Goal: Task Accomplishment & Management: Manage account settings

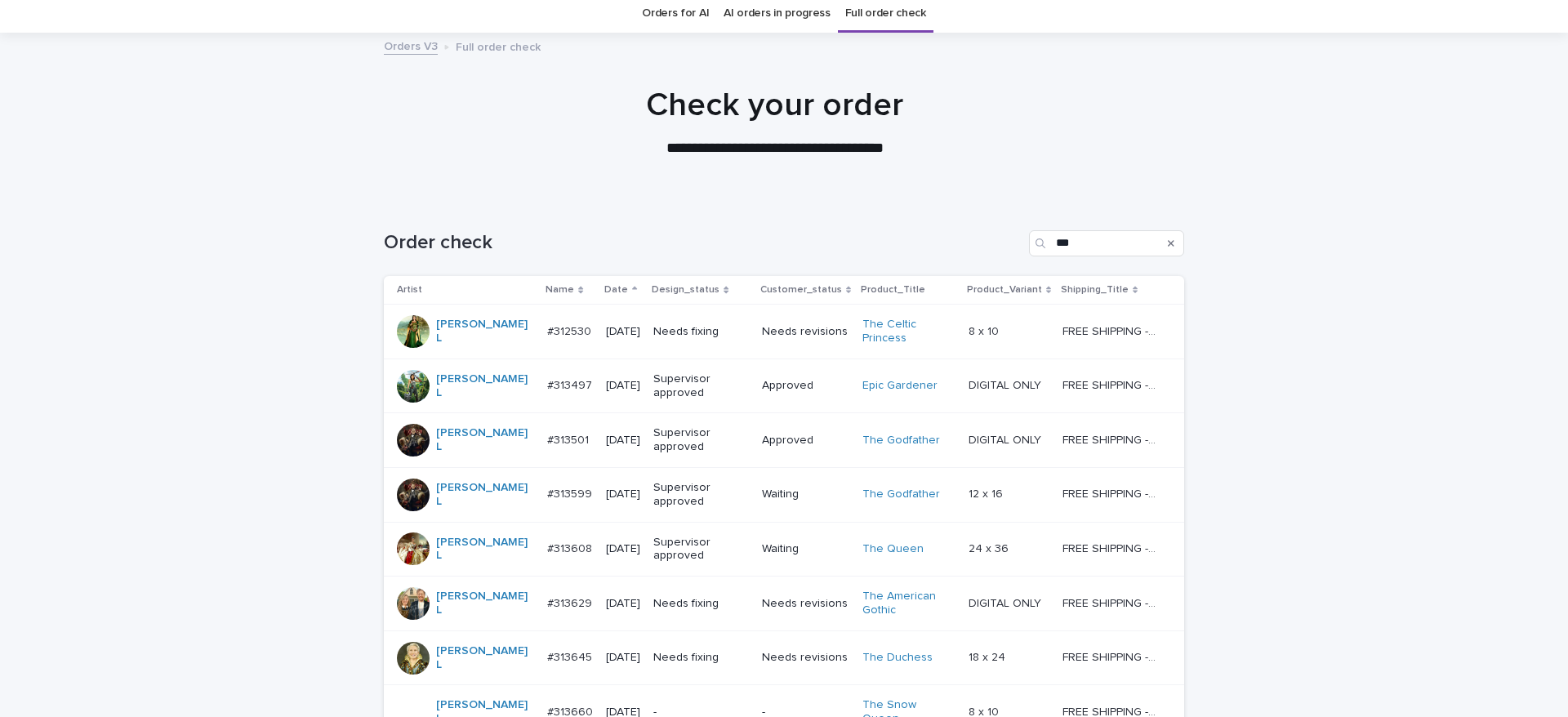
scroll to position [243, 0]
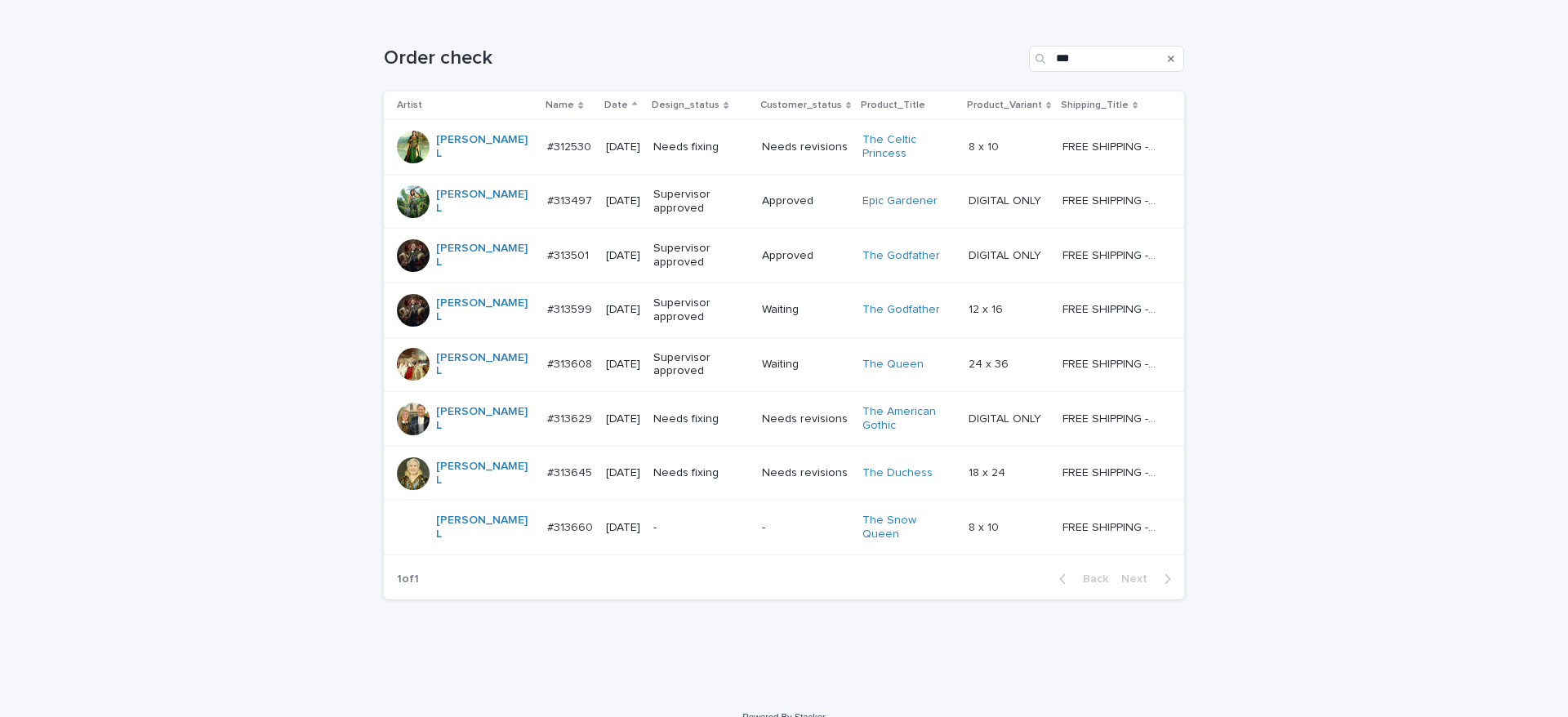
click at [653, 515] on div "-" at bounding box center [701, 528] width 96 height 27
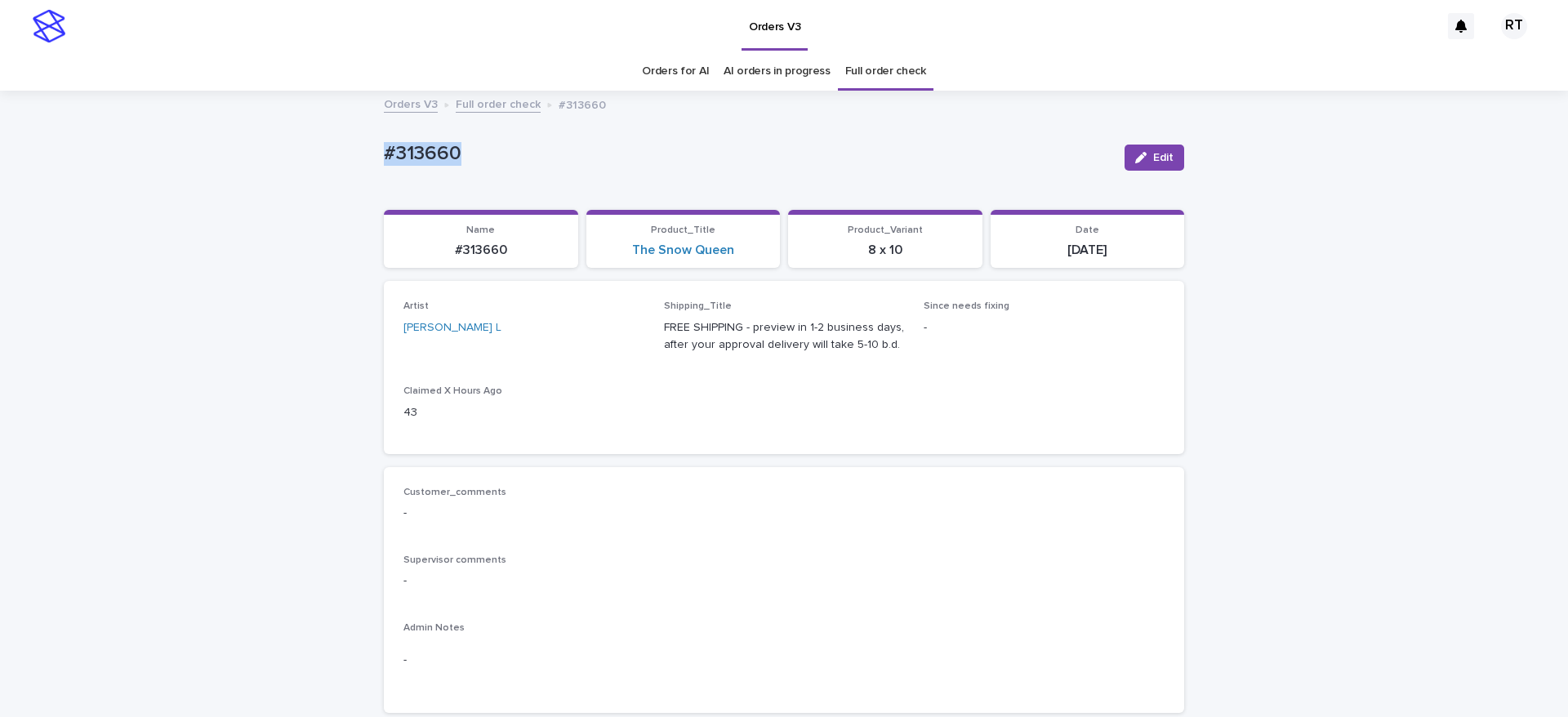
drag, startPoint x: 520, startPoint y: 133, endPoint x: 595, endPoint y: 155, distance: 78.2
drag, startPoint x: 1142, startPoint y: 152, endPoint x: 1553, endPoint y: 264, distance: 426.0
click at [1142, 152] on button "Edit" at bounding box center [1154, 157] width 59 height 26
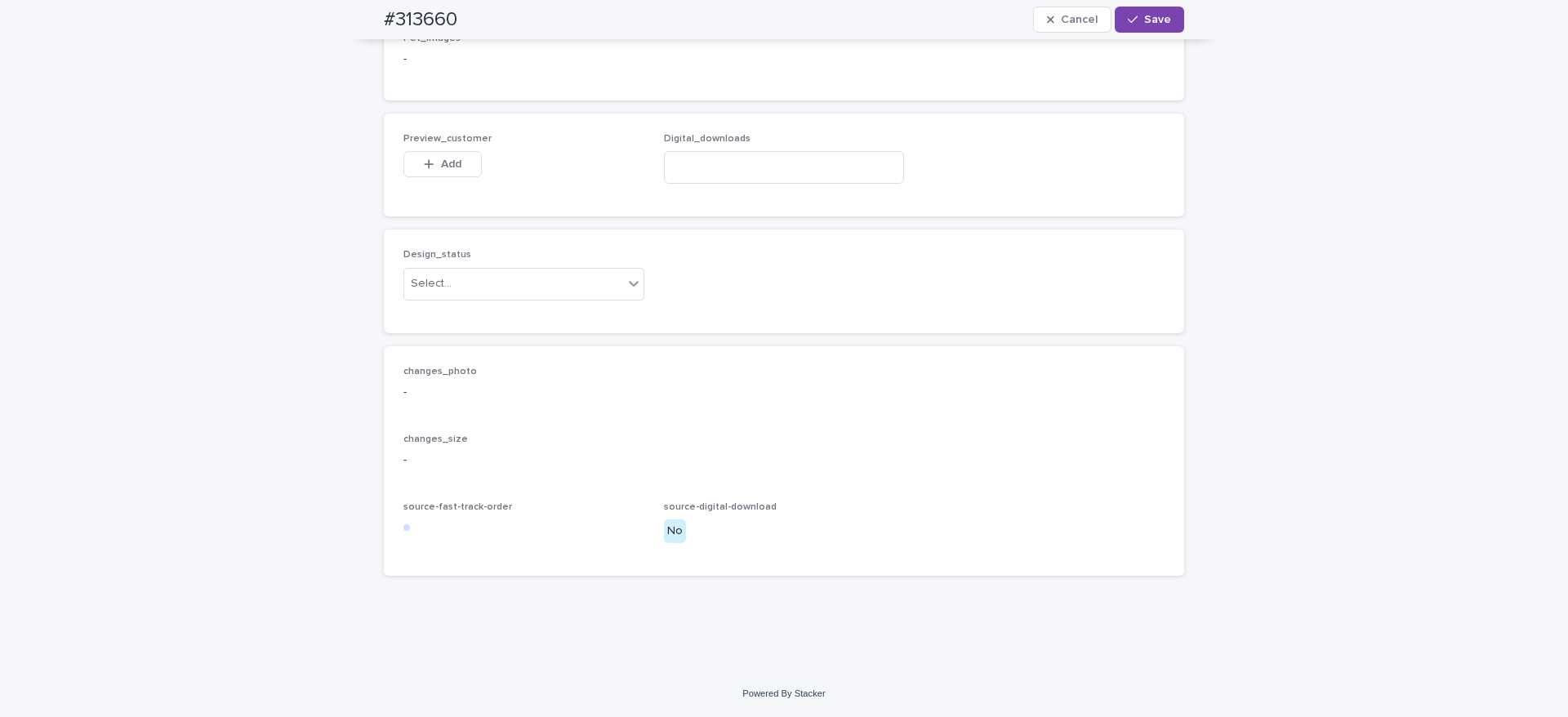
scroll to position [1001, 0]
click at [434, 177] on button "Add" at bounding box center [441, 164] width 78 height 26
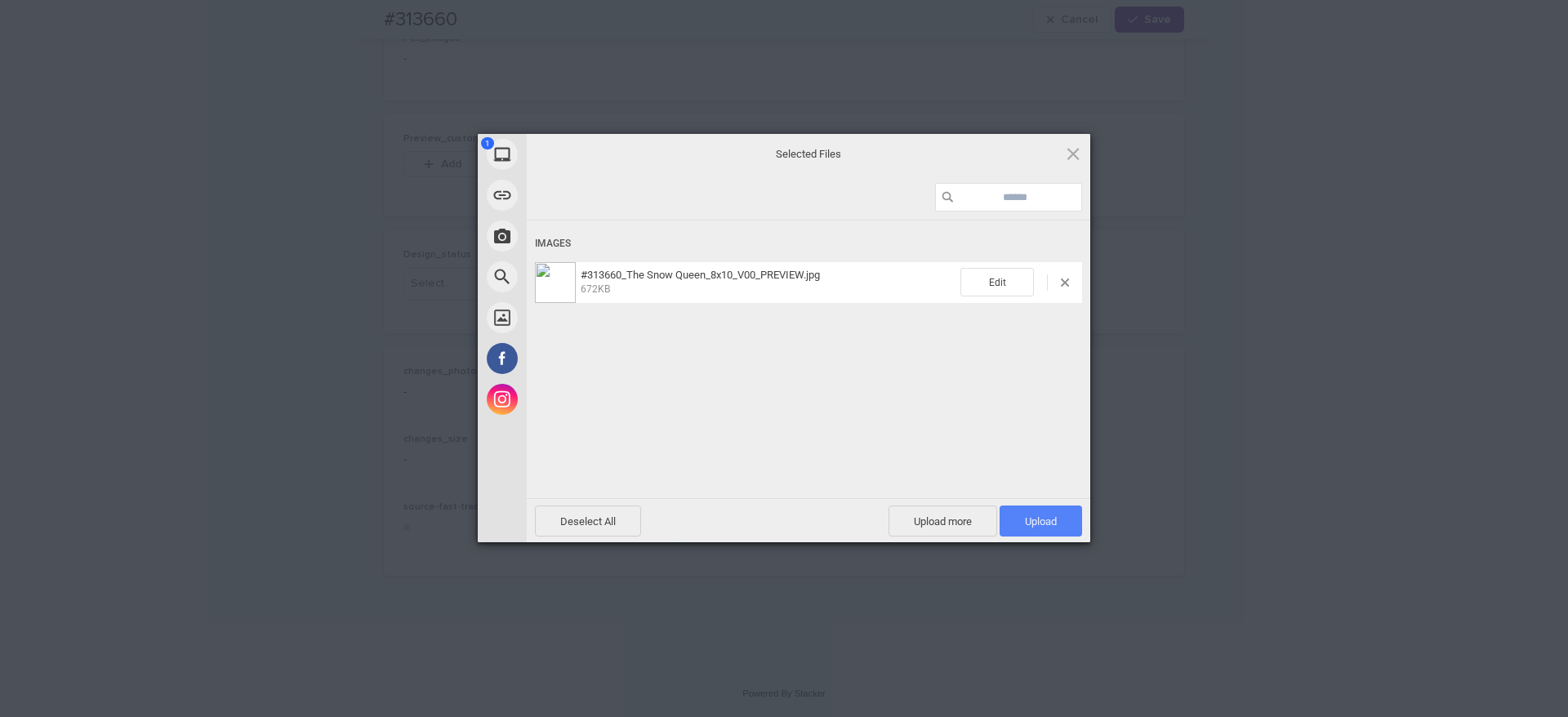
click at [1054, 515] on span "Upload 1" at bounding box center [1040, 521] width 32 height 12
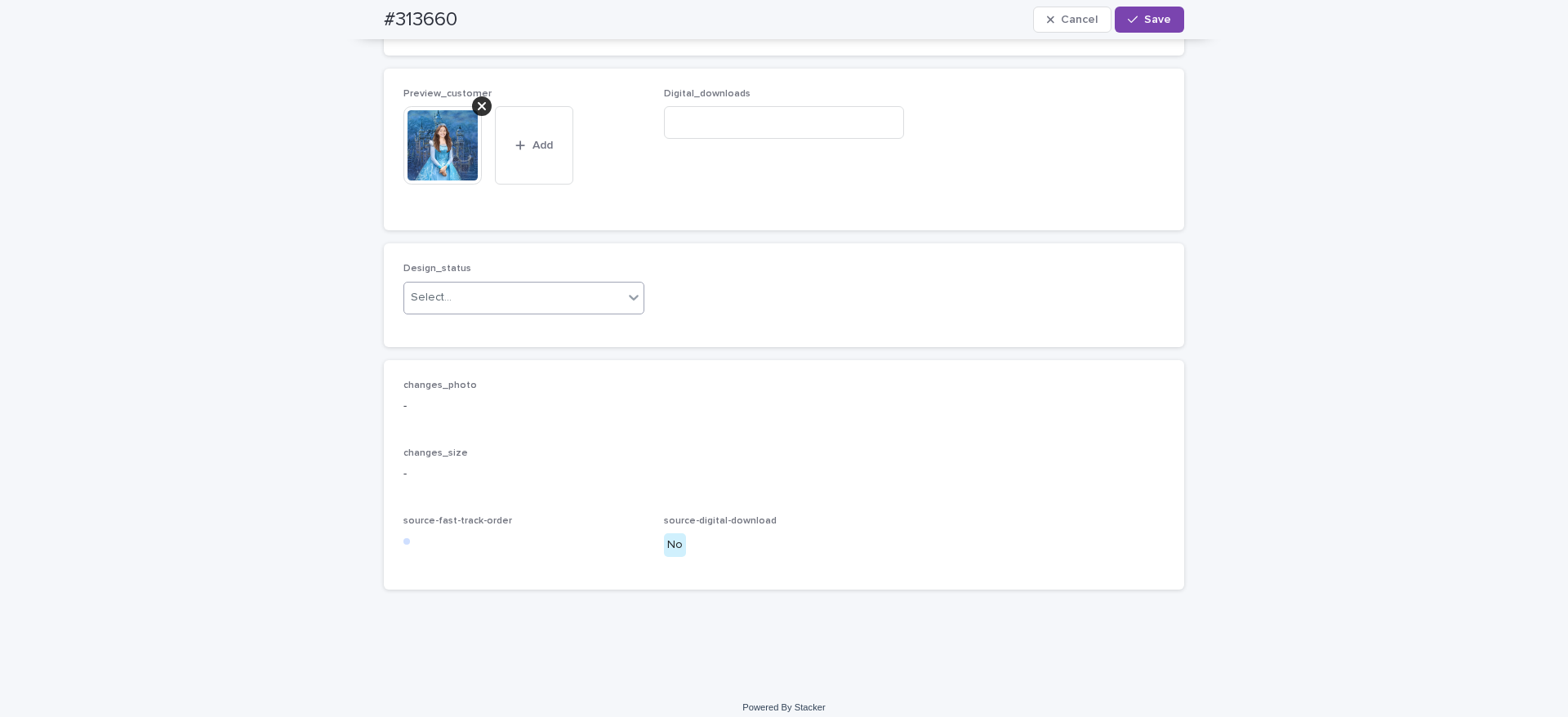
drag, startPoint x: 483, startPoint y: 402, endPoint x: 487, endPoint y: 410, distance: 8.9
click at [484, 311] on div "Select..." at bounding box center [513, 297] width 219 height 27
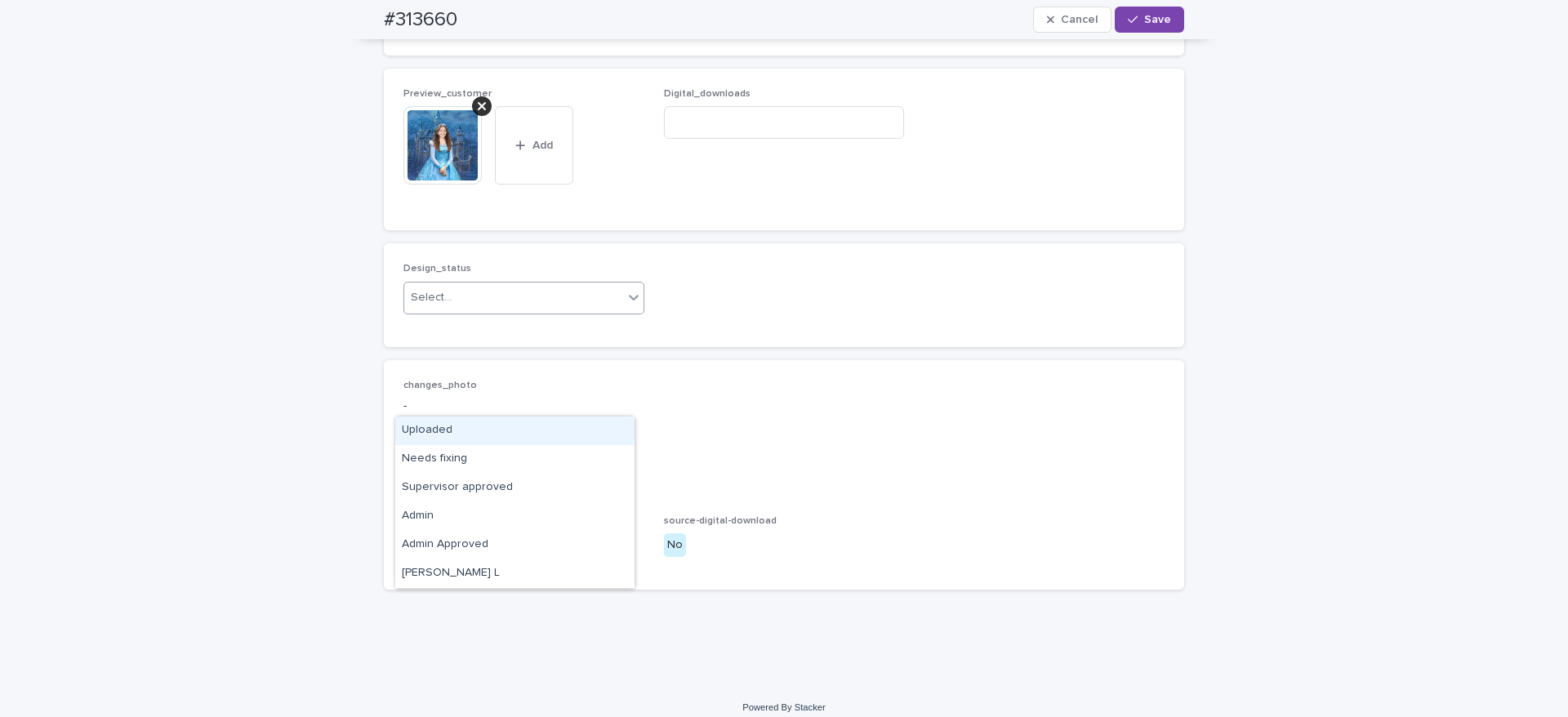
click at [501, 441] on div "Uploaded" at bounding box center [515, 431] width 240 height 29
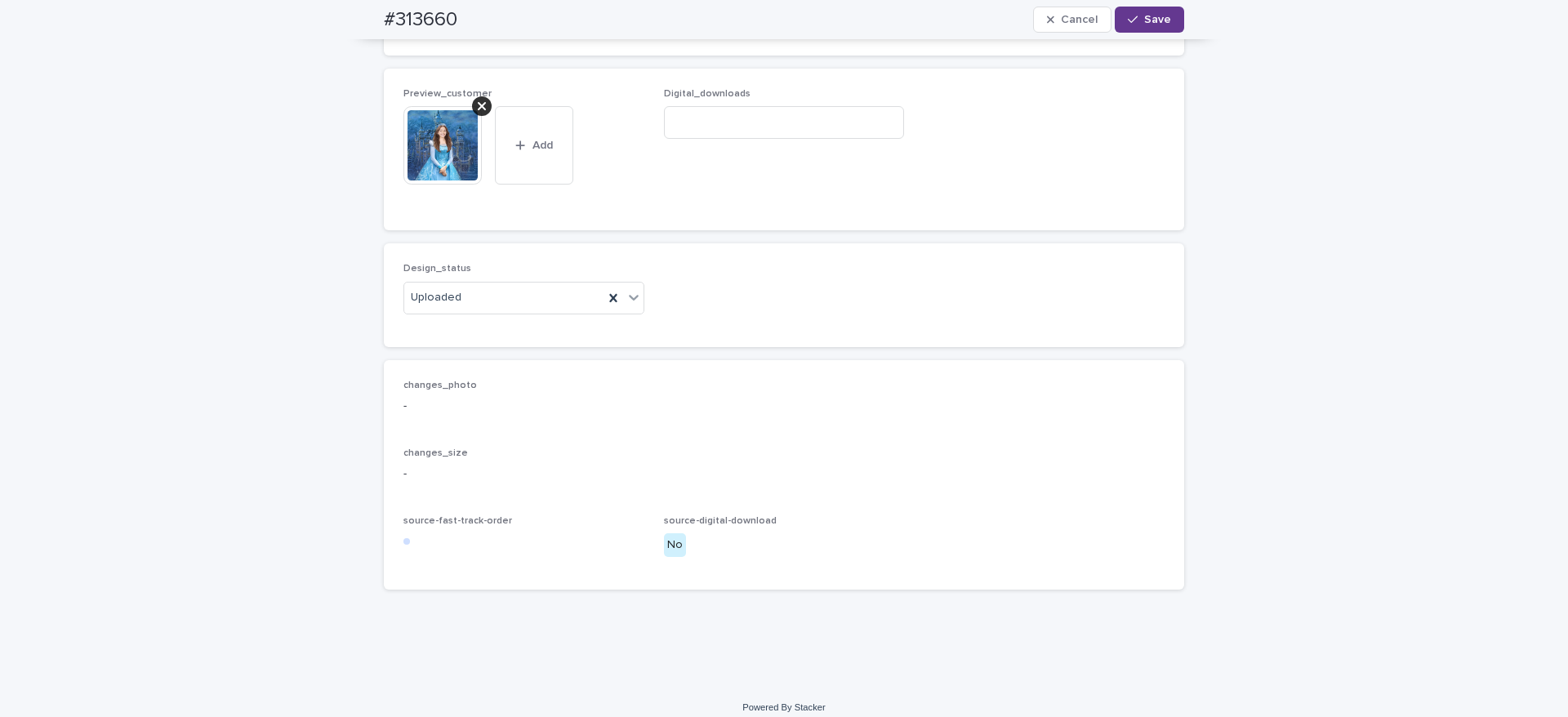
click at [1145, 18] on span "Save" at bounding box center [1157, 20] width 27 height 12
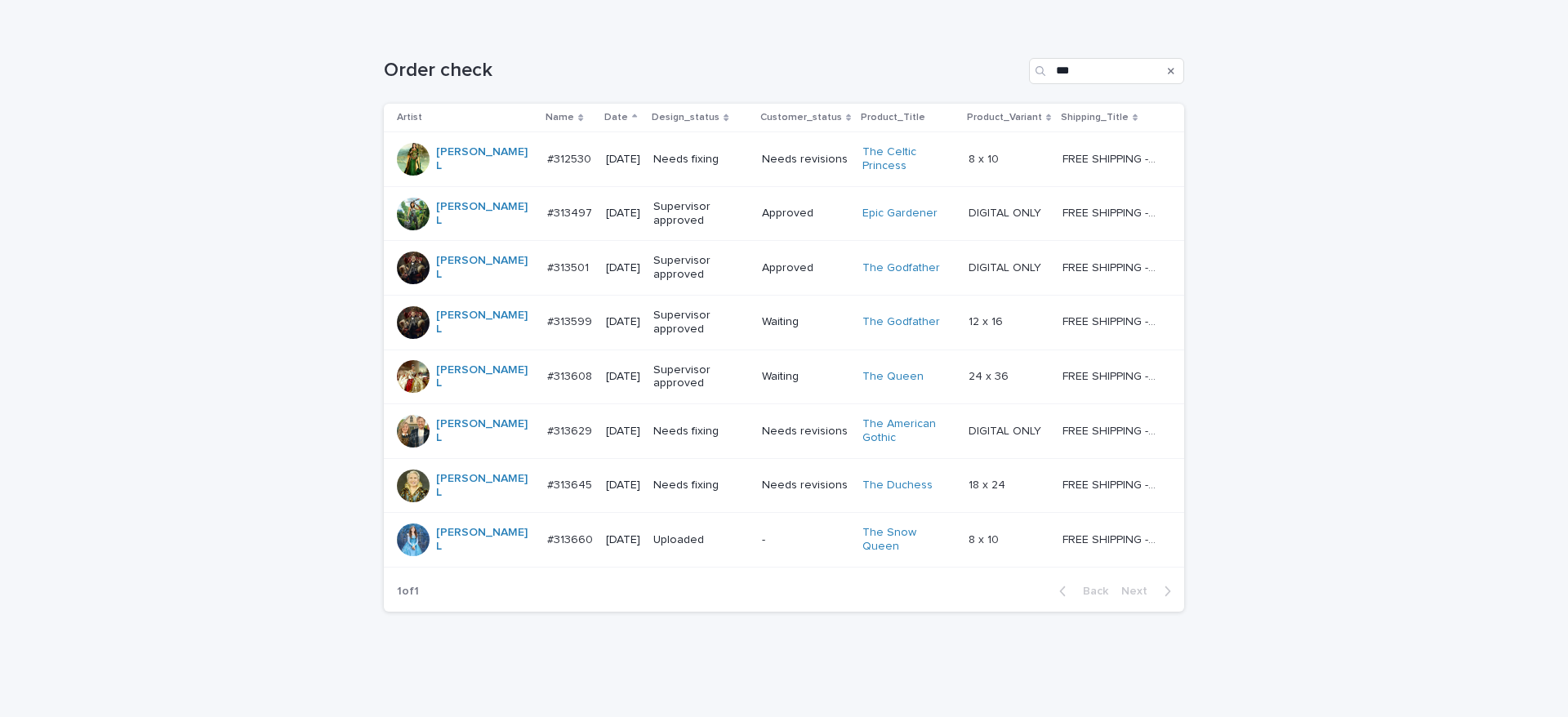
scroll to position [243, 0]
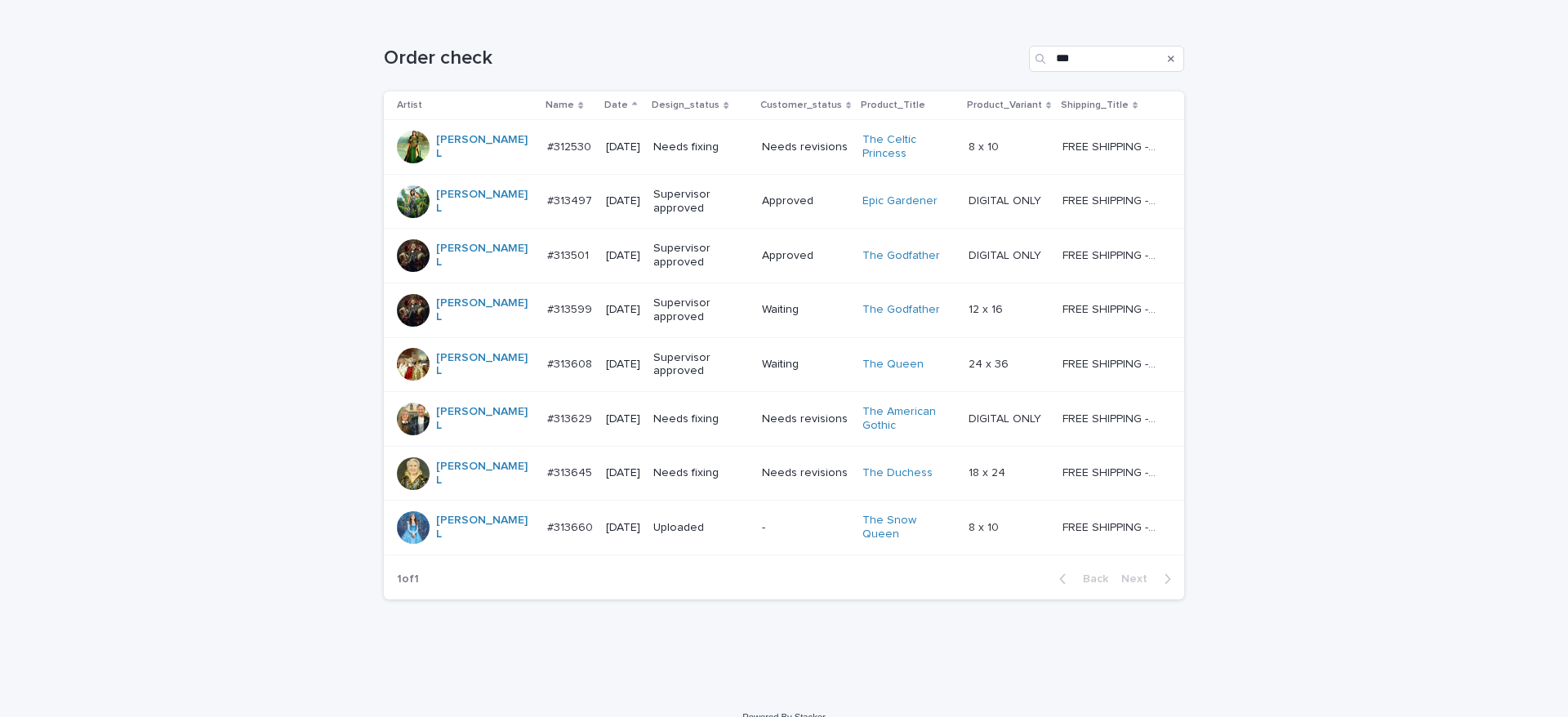
click at [702, 466] on p "Needs fixing" at bounding box center [701, 473] width 96 height 14
